Goal: Transaction & Acquisition: Purchase product/service

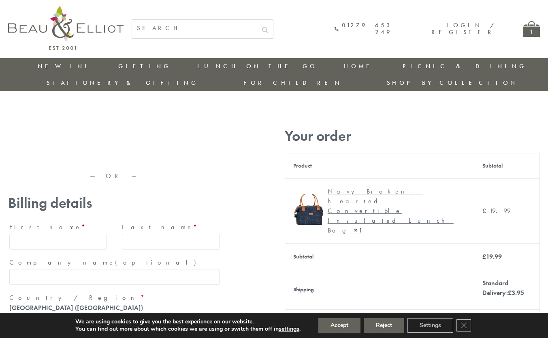
type input "maria33@yahoo.com"
type input "Maria"
type input "Williams"
type input "23, Scottsdale, Happytown"
type input "London"
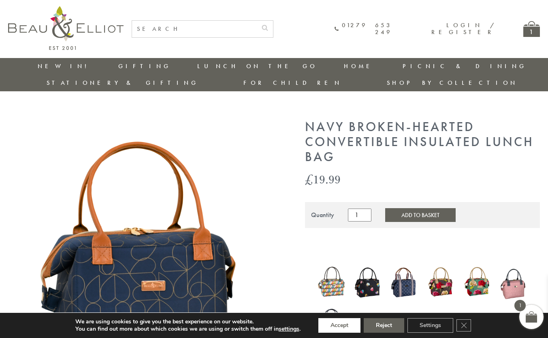
click at [340, 325] on button "Accept" at bounding box center [340, 325] width 42 height 15
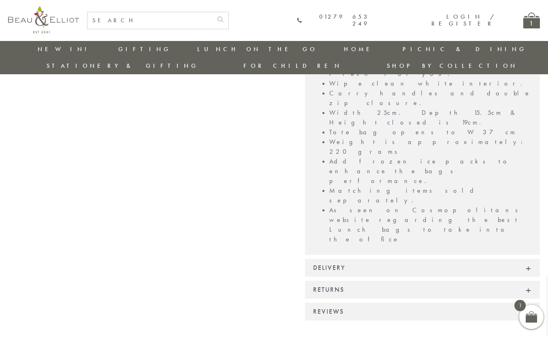
scroll to position [672, 0]
